Goal: Task Accomplishment & Management: Complete application form

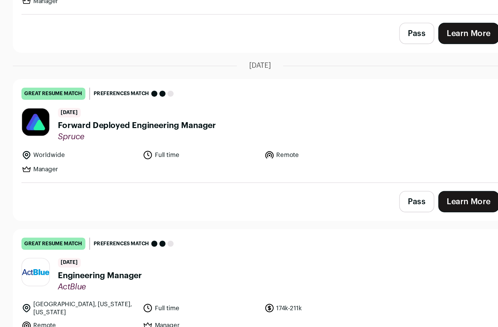
scroll to position [2294, 0]
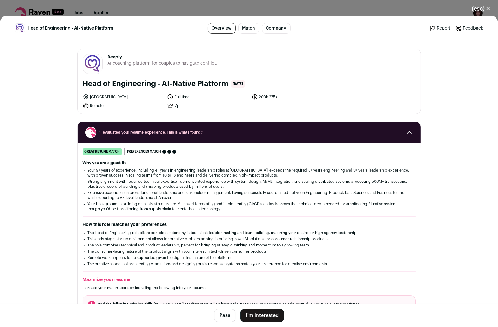
drag, startPoint x: 260, startPoint y: 315, endPoint x: 260, endPoint y: 319, distance: 3.7
click at [260, 315] on button "I'm Interested" at bounding box center [262, 315] width 44 height 13
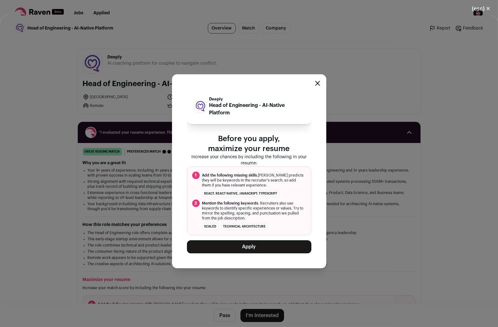
click at [243, 244] on button "Apply" at bounding box center [249, 246] width 124 height 13
